Goal: Task Accomplishment & Management: Manage account settings

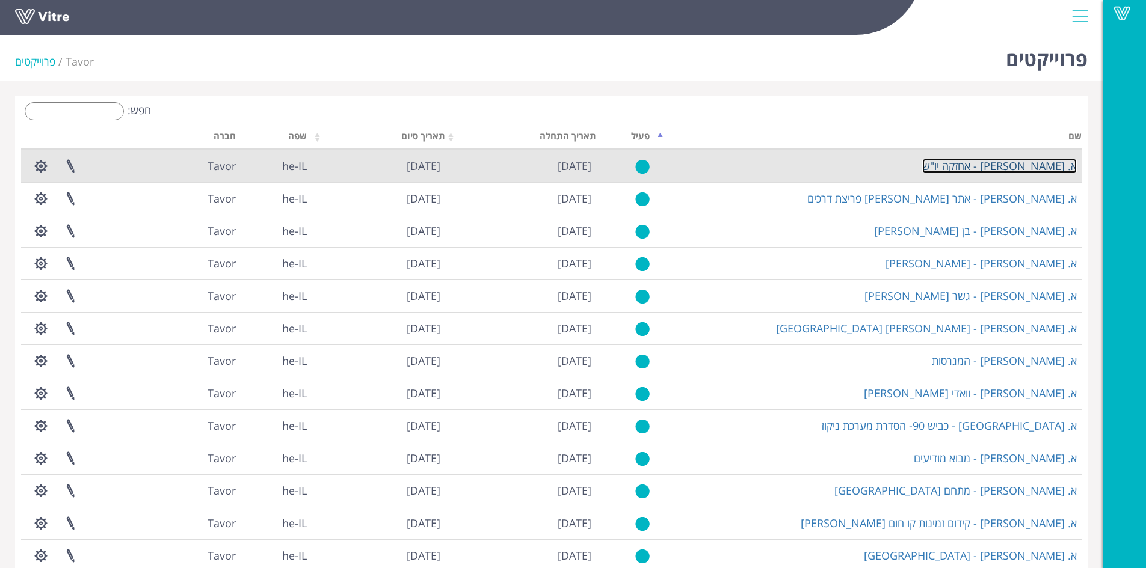
click at [1042, 166] on link "א. [PERSON_NAME] - אחזקה יו"ש" at bounding box center [999, 166] width 155 height 14
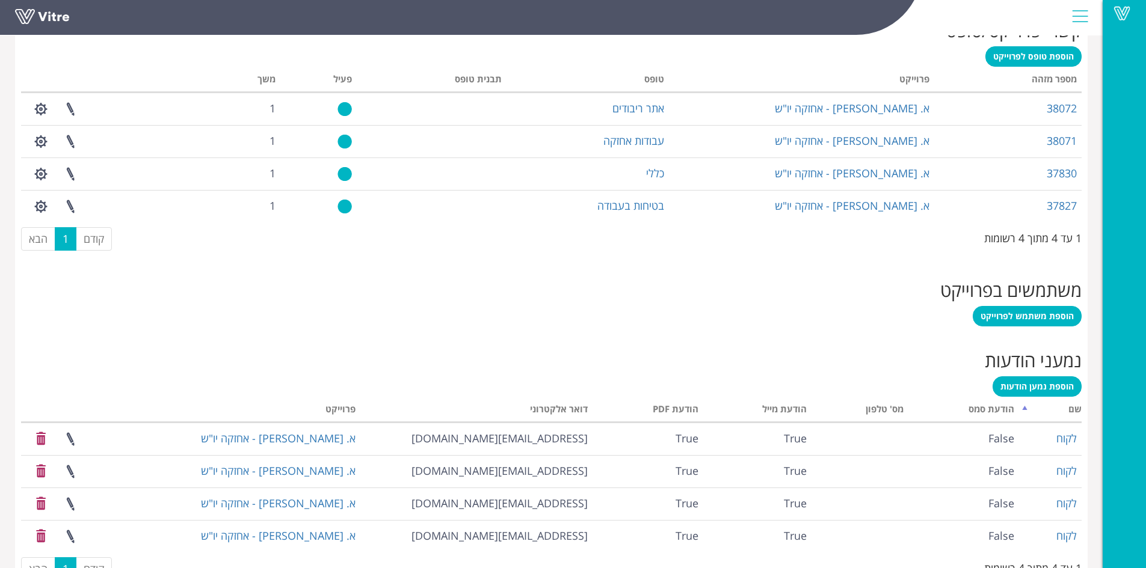
scroll to position [494, 0]
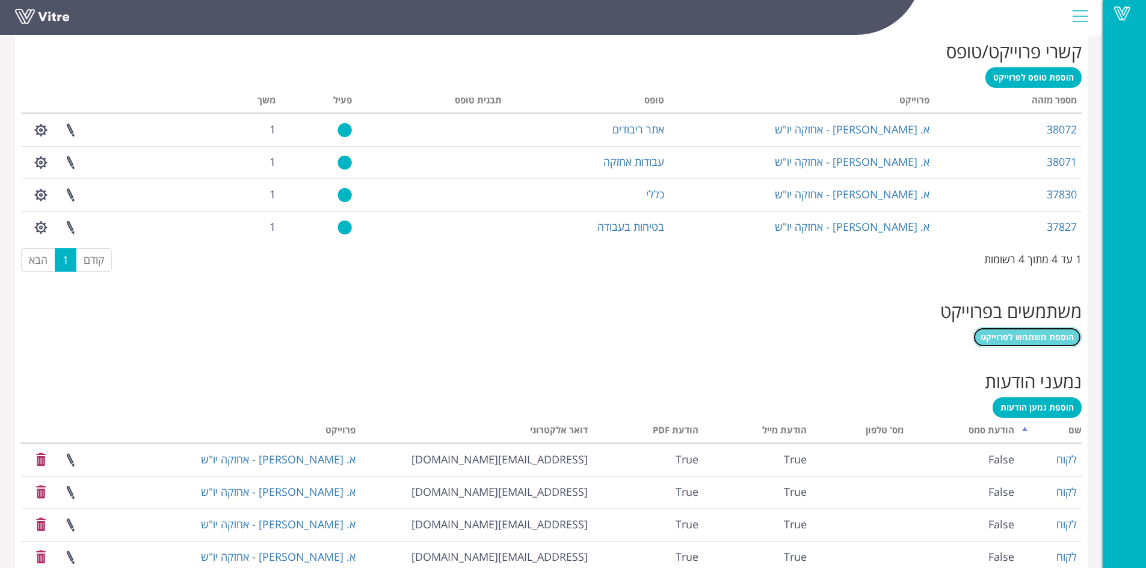
click at [1011, 333] on span "הוספת משתמש לפרוייקט" at bounding box center [1027, 336] width 93 height 11
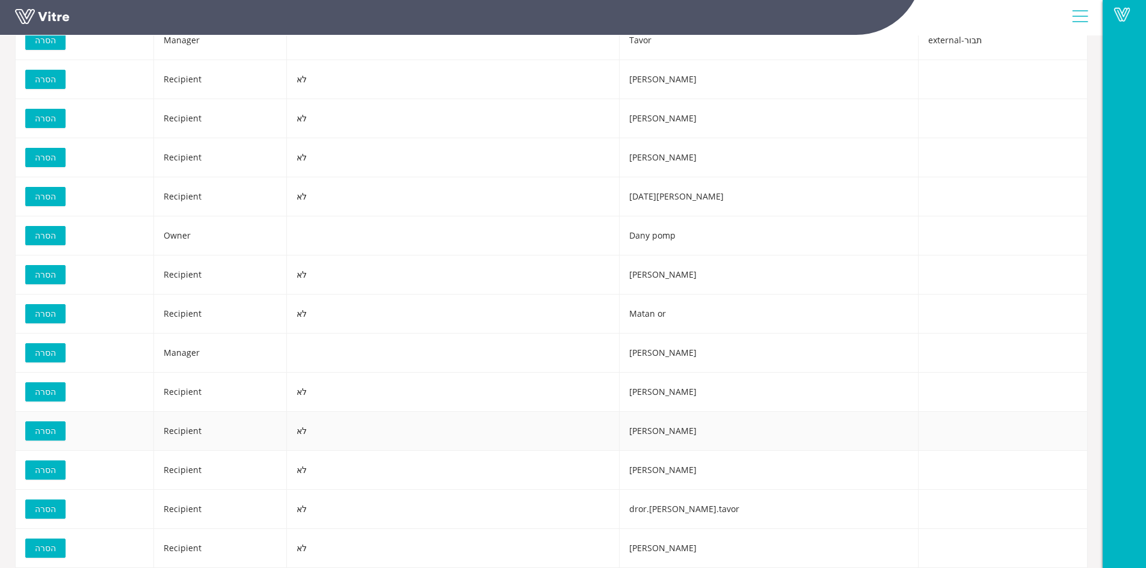
scroll to position [70, 0]
